Goal: Contribute content: Contribute content

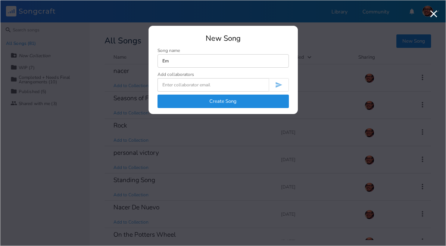
type input "E"
type input "GOMER SONG"
click at [239, 101] on button "Create Song" at bounding box center [222, 100] width 131 height 13
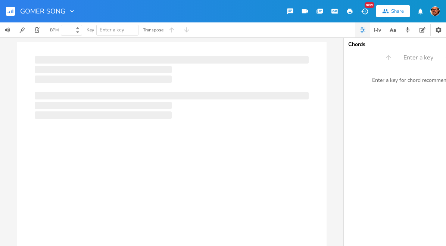
type input "100"
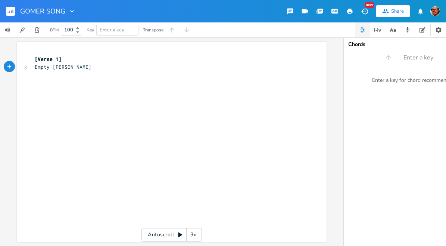
scroll to position [0, 29]
type textarea "Empty [PERSON_NAME] full o"
type textarea ", [PERSON_NAME]"
type textarea "roj"
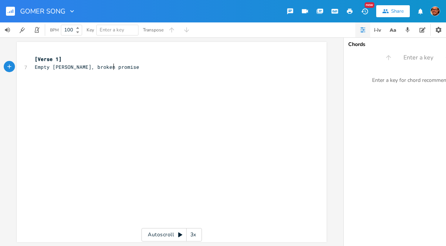
type textarea "[PERSON_NAME] promises"
type textarea "tha"
type textarea "t left me dry"
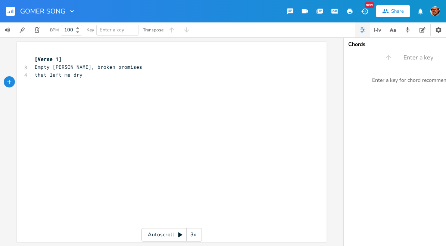
click at [83, 75] on pre "that left me dry" at bounding box center [167, 75] width 269 height 8
type textarea "."
type textarea "I w"
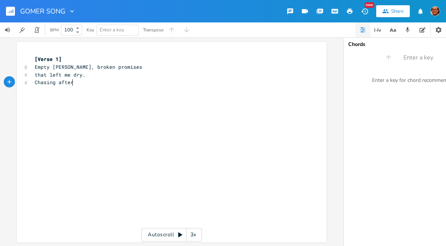
type textarea "Chasing after"
type textarea "me dry"
drag, startPoint x: 61, startPoint y: 75, endPoint x: 79, endPoint y: 76, distance: 18.7
click at [79, 76] on span "that left me dry." at bounding box center [60, 74] width 51 height 7
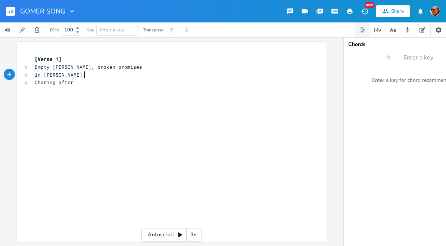
type textarea "in [GEOGRAPHIC_DATA]"
click at [86, 81] on pre "Chasing after" at bounding box center [167, 82] width 269 height 8
type textarea "the"
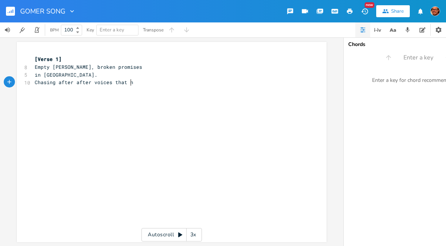
type textarea "after voices that ne"
click at [69, 82] on span "Chasing after after voices" at bounding box center [74, 82] width 78 height 7
click at [113, 87] on pre "​" at bounding box center [167, 90] width 269 height 8
click at [69, 83] on span "Chasing after after voices" at bounding box center [74, 82] width 78 height 7
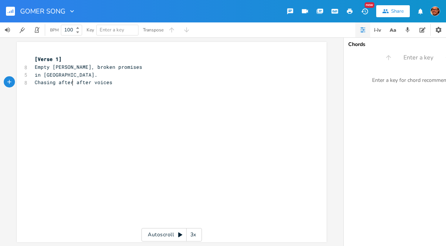
type textarea ","
click at [85, 81] on span "Chasing after, after voices" at bounding box center [75, 82] width 81 height 7
type textarea "many"
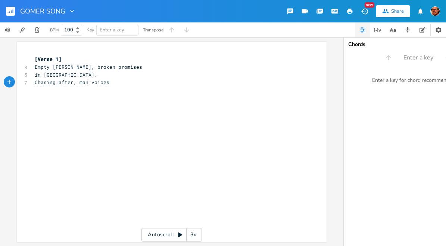
scroll to position [0, 12]
click at [110, 84] on pre "Chasing after, many voices" at bounding box center [167, 82] width 269 height 8
click at [44, 75] on span "in [GEOGRAPHIC_DATA]." at bounding box center [66, 74] width 63 height 7
click at [43, 91] on pre "​" at bounding box center [167, 90] width 269 height 8
type textarea "that never n"
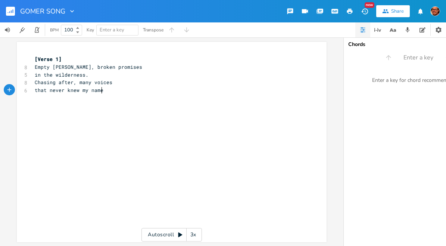
scroll to position [0, 33]
type textarea "knew my name"
type textarea "I"
type textarea "I trae"
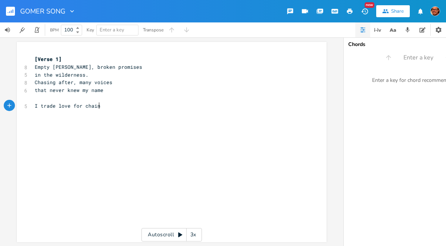
scroll to position [0, 36]
type textarea "de love for chaing"
click at [420, 32] on icon "button" at bounding box center [422, 29] width 6 height 5
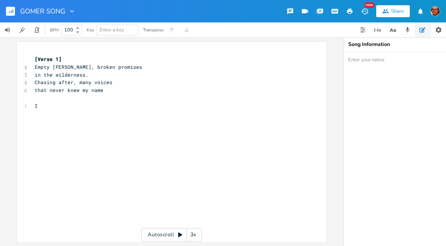
click at [379, 62] on textarea at bounding box center [418, 149] width 149 height 194
paste textarea "Lorem Ipsumdolors (Ametconsec + Adipisc) E sed doeiu tempor inci utlab etdo ma …"
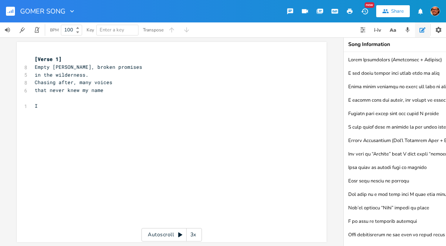
scroll to position [0, 33]
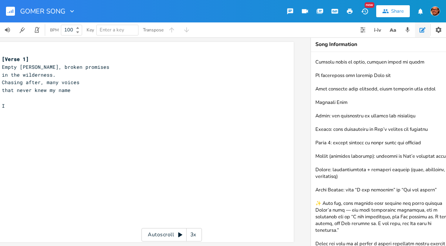
type textarea "Lorem Ipsumdolors (Ametconsec + Adipisc) E sed doeiu tempor inci utlab etdo ma …"
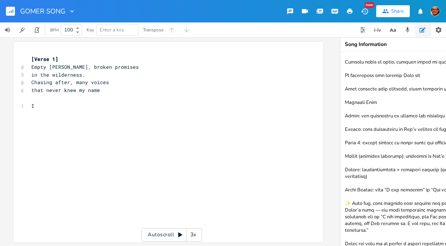
scroll to position [0, 3]
click at [74, 83] on span "Chasing after, many voices" at bounding box center [71, 82] width 78 height 7
click at [49, 106] on pre "I" at bounding box center [165, 106] width 269 height 8
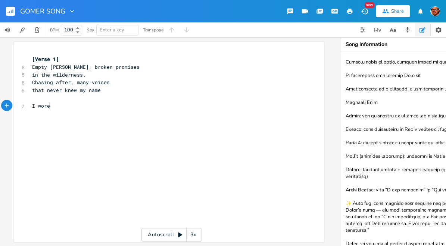
type textarea "I wore"
type textarea "trade love joy for"
click at [87, 76] on pre "in the wilderness." at bounding box center [165, 75] width 269 height 8
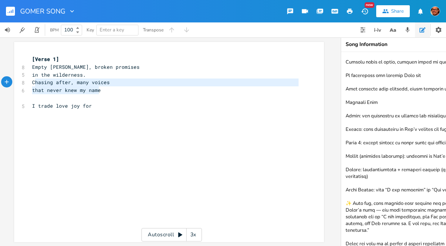
type textarea "Chasing after, many voices that never knew my name"
drag, startPoint x: 98, startPoint y: 91, endPoint x: 30, endPoint y: 82, distance: 68.5
click at [31, 82] on div "[Verse 1] 8 Empty [PERSON_NAME], broken promises 5 in the wilderness. 8 Chasing…" at bounding box center [165, 94] width 269 height 78
click at [32, 82] on span "Chasing after, many voices" at bounding box center [71, 82] width 78 height 7
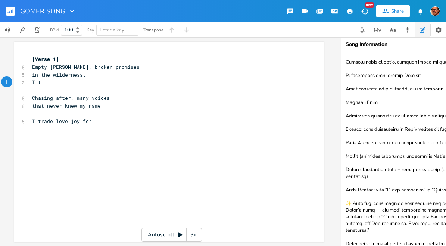
type textarea "I tra"
type textarea "I traded love and joy"
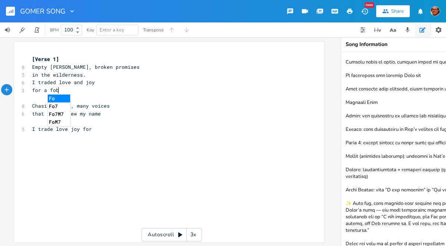
type textarea "for a fobe"
type textarea "robe of chains"
click at [74, 82] on span "I traded love and joy" at bounding box center [63, 82] width 63 height 7
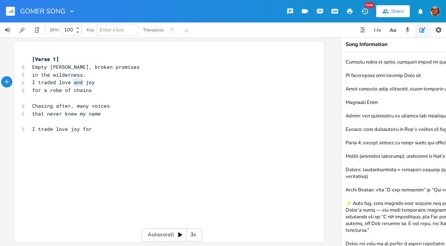
click at [74, 82] on span "I traded love and joy" at bounding box center [63, 82] width 63 height 7
type textarea "I t"
type textarea "trad"
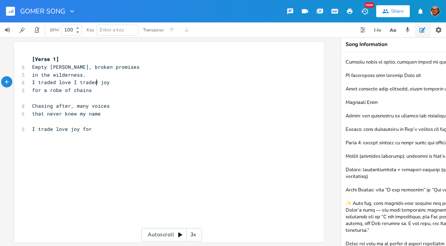
scroll to position [0, 15]
type textarea "traded"
